Goal: Use online tool/utility: Utilize a website feature to perform a specific function

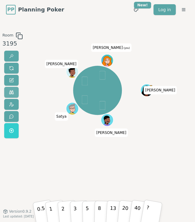
click at [13, 92] on span at bounding box center [11, 92] width 5 height 5
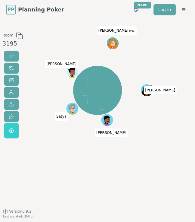
click at [109, 166] on div "[PERSON_NAME] Satya [PERSON_NAME] (you)" at bounding box center [98, 115] width 100 height 166
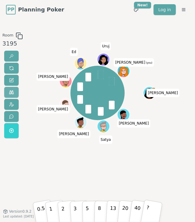
click at [11, 93] on span at bounding box center [11, 92] width 5 height 5
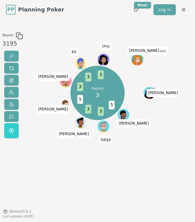
click at [44, 171] on div "Room 3195 Majority 3 5 3 3 5 3 3 3 Nancy Jorge Satya Nick Nicolas C Juan David …" at bounding box center [97, 115] width 195 height 166
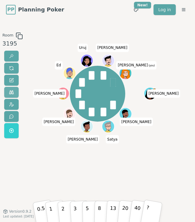
click at [11, 96] on button at bounding box center [11, 92] width 14 height 11
click at [11, 92] on span at bounding box center [11, 92] width 5 height 5
